Goal: Task Accomplishment & Management: Use online tool/utility

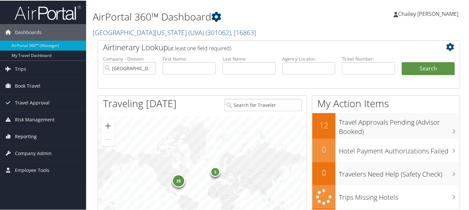
click at [34, 137] on span "Reporting" at bounding box center [26, 136] width 22 height 17
click at [20, 69] on span "Trips" at bounding box center [20, 68] width 11 height 17
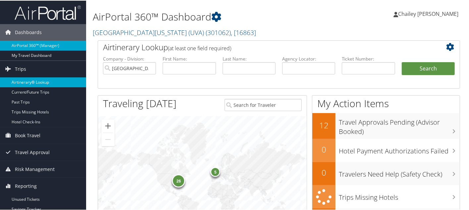
click at [25, 82] on link "Airtinerary® Lookup" at bounding box center [43, 82] width 86 height 10
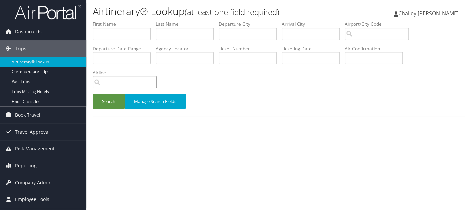
click at [106, 81] on input "search" at bounding box center [125, 82] width 64 height 12
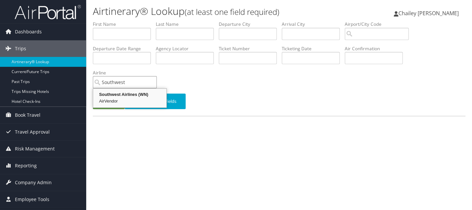
click at [128, 100] on div "AirVendor" at bounding box center [129, 101] width 71 height 7
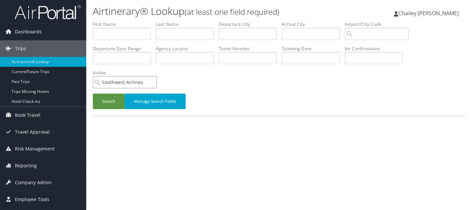
type input "Southwest Airlines"
click at [136, 56] on input "text" at bounding box center [122, 58] width 58 height 12
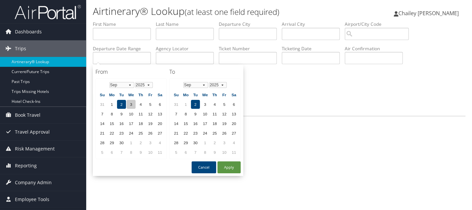
click at [130, 103] on td "3" at bounding box center [131, 104] width 9 height 9
click at [221, 85] on select "2025 2026 2027 2028 2029 2030" at bounding box center [218, 85] width 18 height 6
click at [222, 164] on button "Apply" at bounding box center [228, 168] width 23 height 12
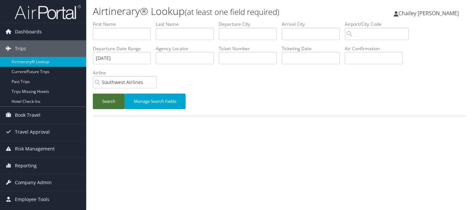
click at [102, 99] on button "Search" at bounding box center [109, 102] width 32 height 16
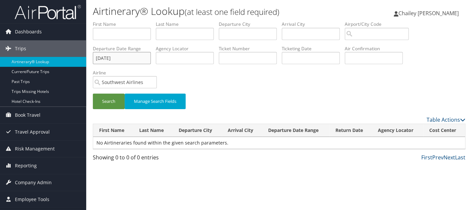
click at [144, 59] on input "[DATE]" at bounding box center [122, 58] width 58 height 12
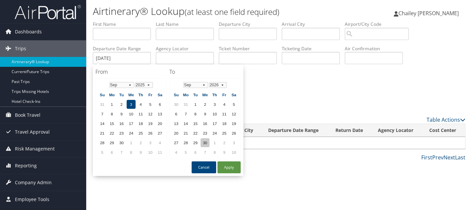
click at [201, 138] on td "30" at bounding box center [204, 142] width 9 height 9
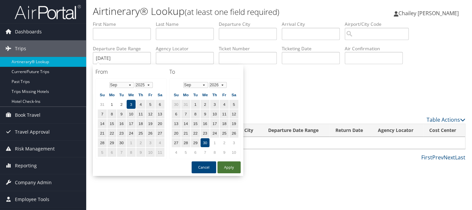
click at [228, 166] on button "Apply" at bounding box center [228, 168] width 23 height 12
type input "[DATE] - [DATE]"
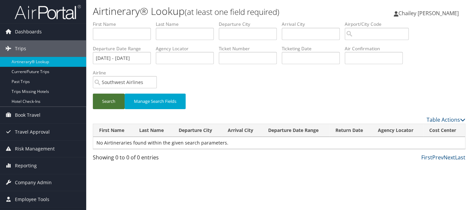
click at [116, 104] on button "Search" at bounding box center [109, 102] width 32 height 16
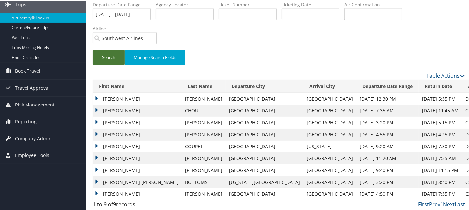
scroll to position [45, 0]
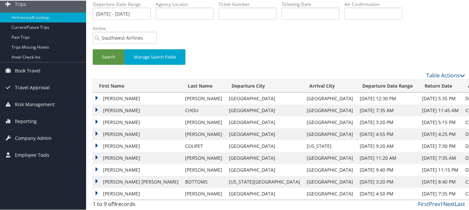
click at [97, 97] on td "[PERSON_NAME]" at bounding box center [137, 98] width 89 height 12
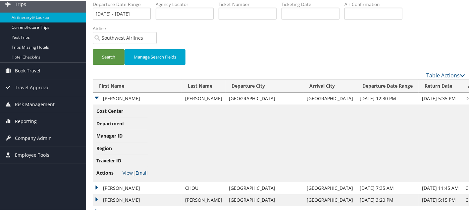
click at [127, 172] on link "View" at bounding box center [128, 172] width 10 height 6
click at [97, 98] on td "[PERSON_NAME]" at bounding box center [137, 98] width 89 height 12
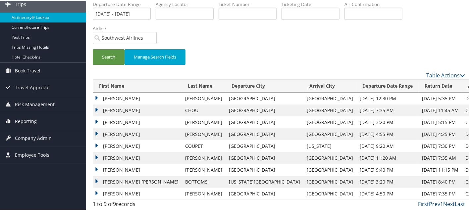
click at [96, 108] on td "[PERSON_NAME]" at bounding box center [137, 110] width 89 height 12
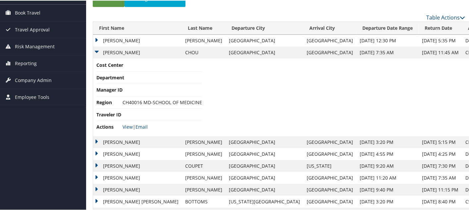
scroll to position [122, 0]
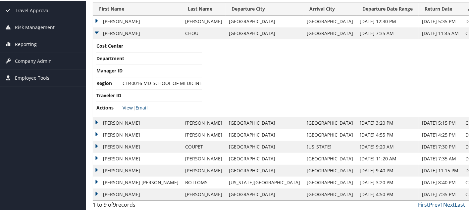
click at [126, 108] on link "View" at bounding box center [128, 107] width 10 height 6
click at [97, 32] on td "[PERSON_NAME]" at bounding box center [137, 33] width 89 height 12
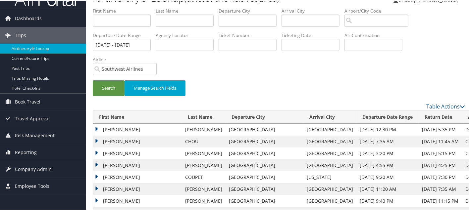
scroll to position [0, 0]
